Goal: Book appointment/travel/reservation

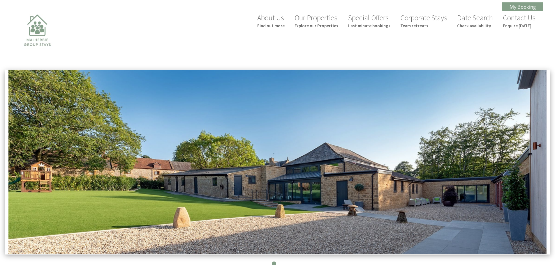
click at [306, 18] on link "Our Properties Explore our Properties" at bounding box center [316, 20] width 44 height 15
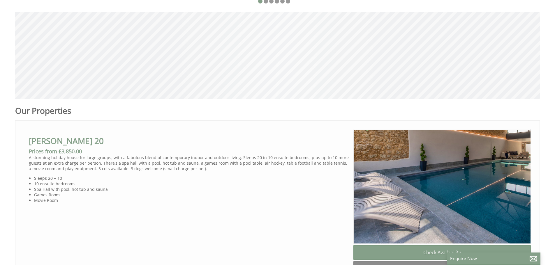
scroll to position [320, 0]
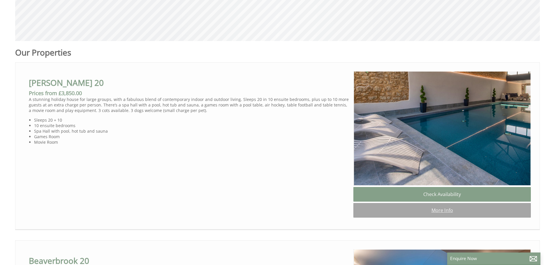
click at [421, 215] on link "More Info" at bounding box center [441, 210] width 177 height 15
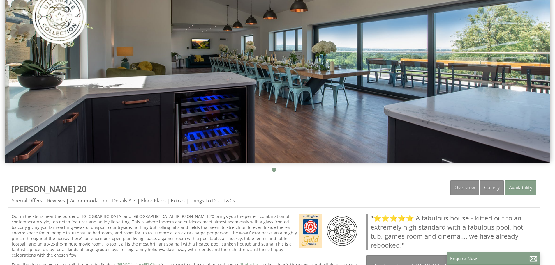
scroll to position [146, 0]
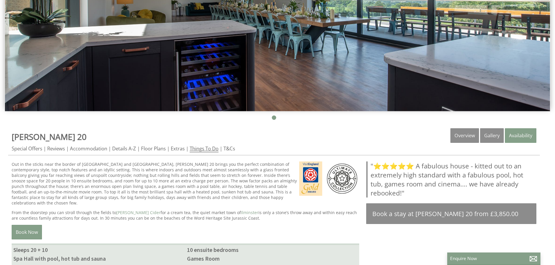
click at [202, 149] on link "Things To Do" at bounding box center [204, 148] width 29 height 7
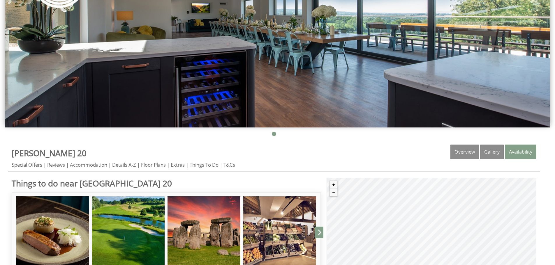
scroll to position [146, 0]
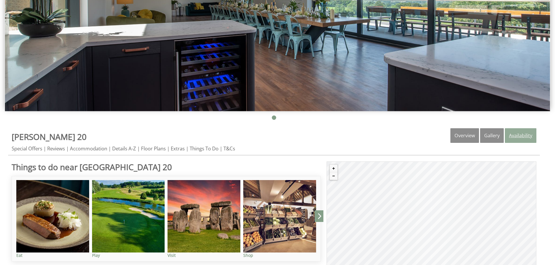
click at [532, 137] on link "Availability" at bounding box center [520, 135] width 31 height 15
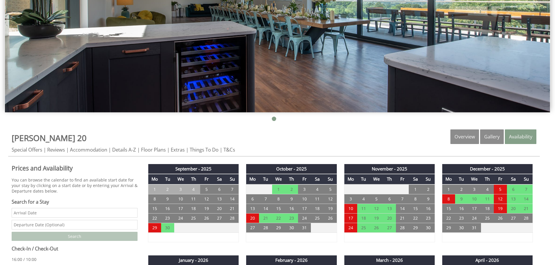
scroll to position [175, 0]
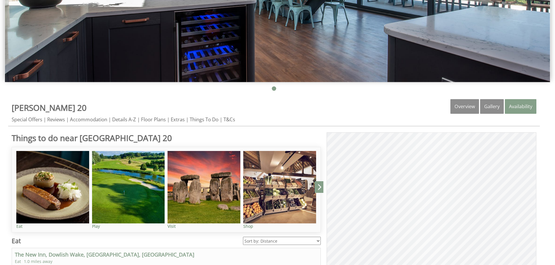
scroll to position [146, 0]
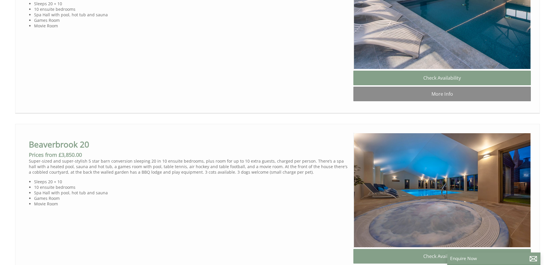
scroll to position [495, 0]
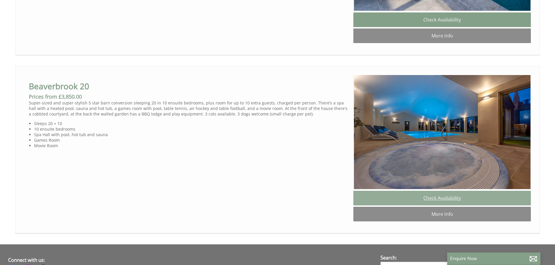
click at [435, 206] on link "Check Availability" at bounding box center [441, 198] width 177 height 15
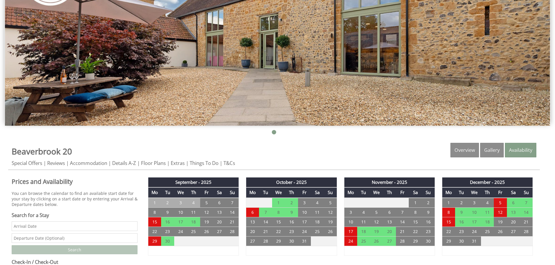
scroll to position [146, 0]
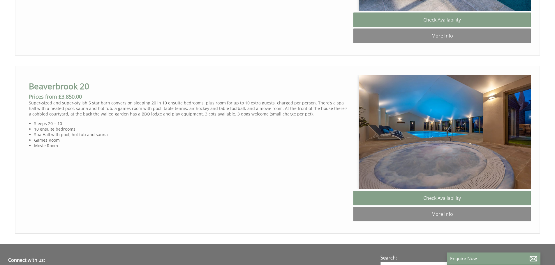
scroll to position [0, 5]
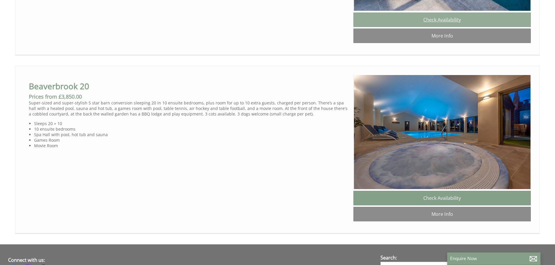
click at [447, 25] on link "Check Availability" at bounding box center [441, 20] width 177 height 15
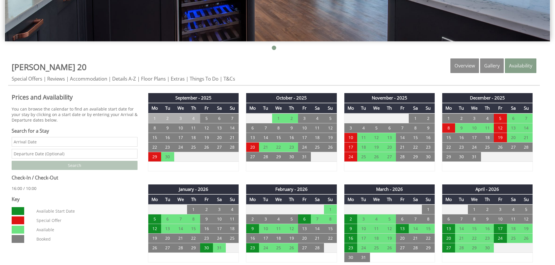
scroll to position [233, 0]
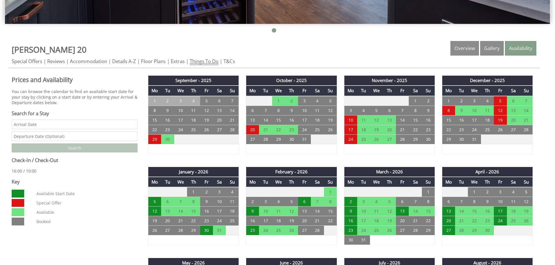
click at [215, 62] on link "Things To Do" at bounding box center [204, 61] width 29 height 7
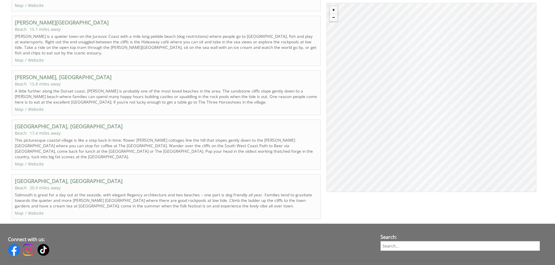
scroll to position [3524, 0]
